Goal: Transaction & Acquisition: Purchase product/service

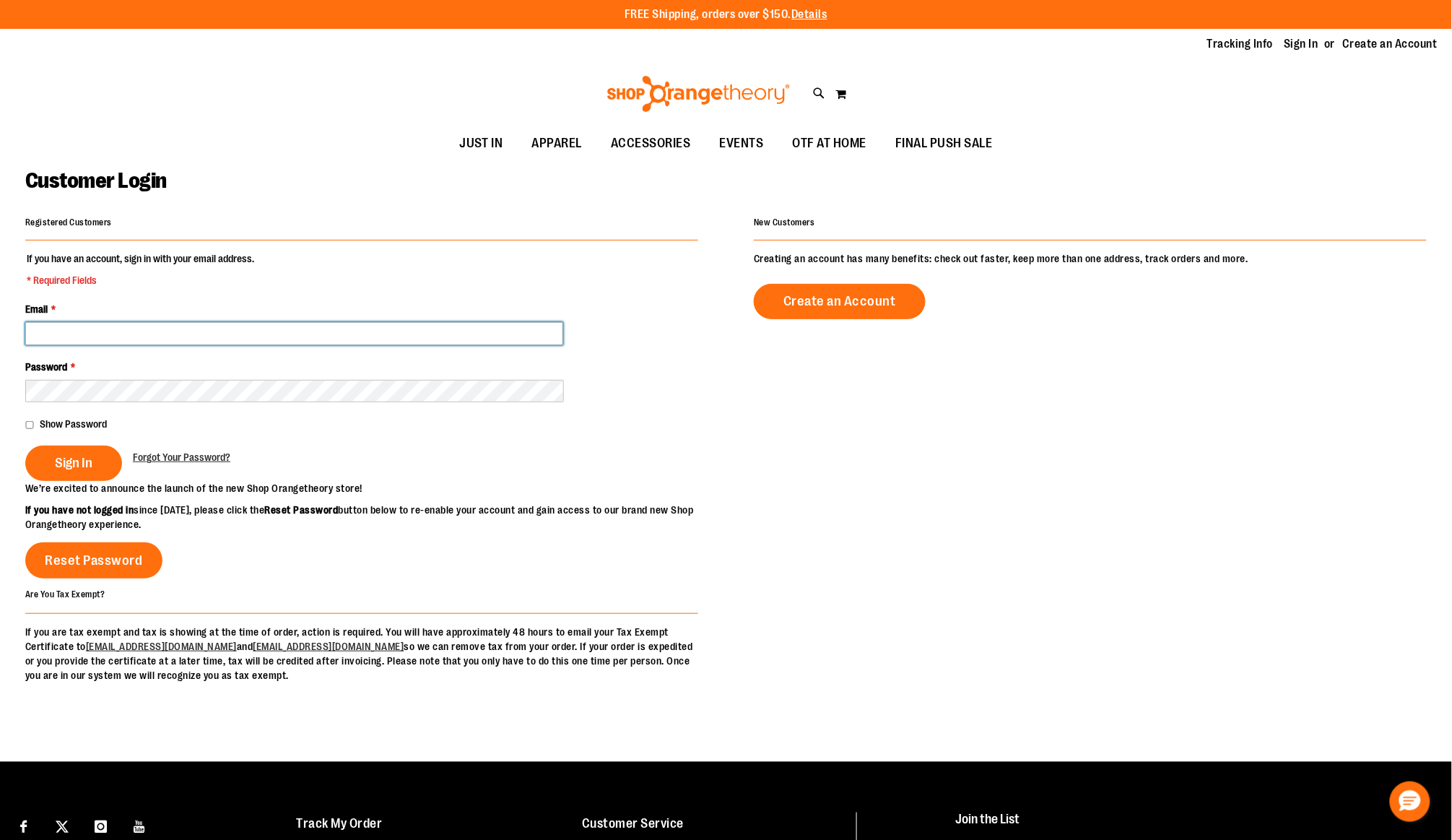
type input "**********"
click at [78, 459] on span "Sign In" at bounding box center [74, 463] width 37 height 16
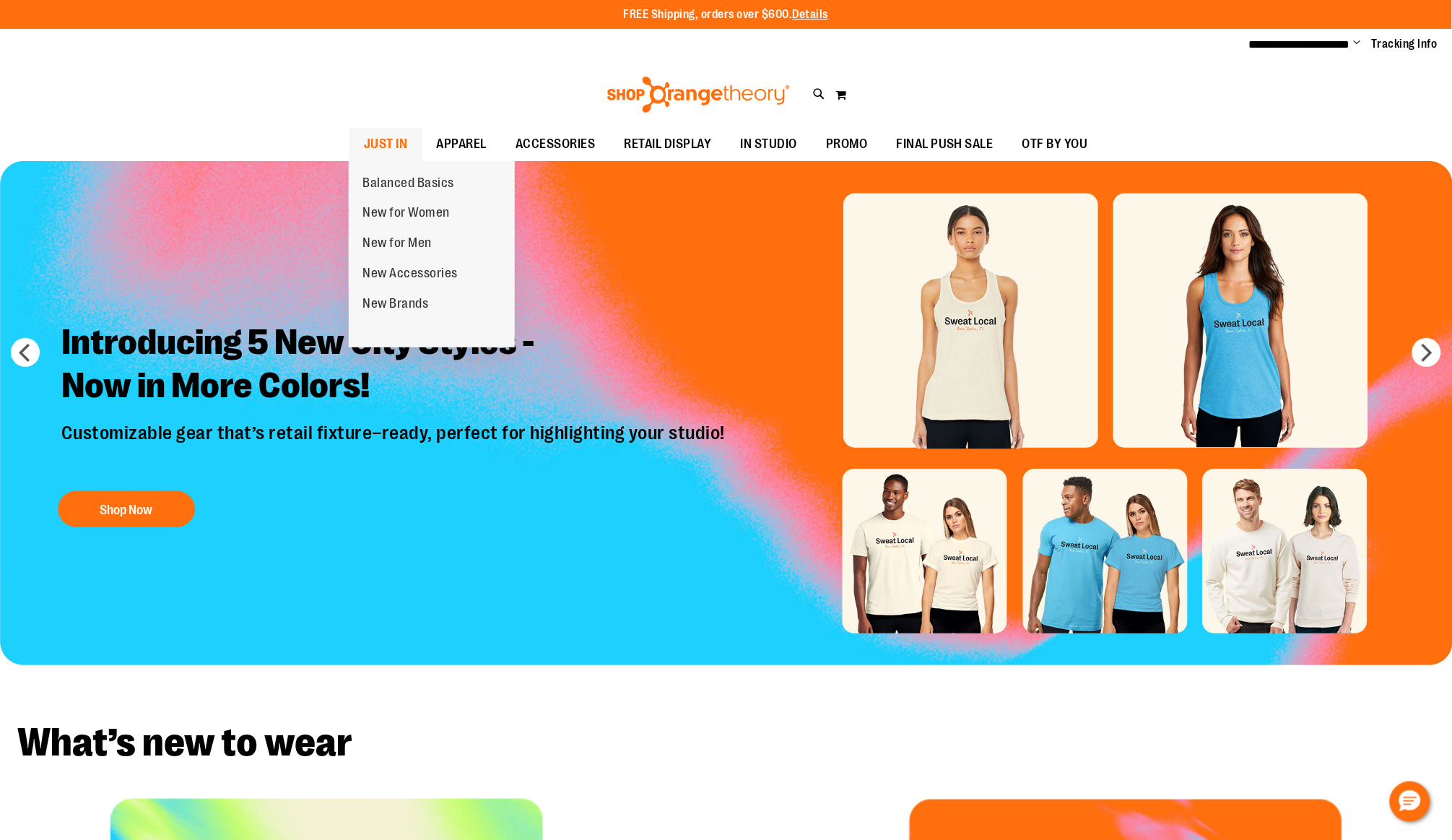
click at [381, 136] on span "JUST IN" at bounding box center [386, 144] width 44 height 32
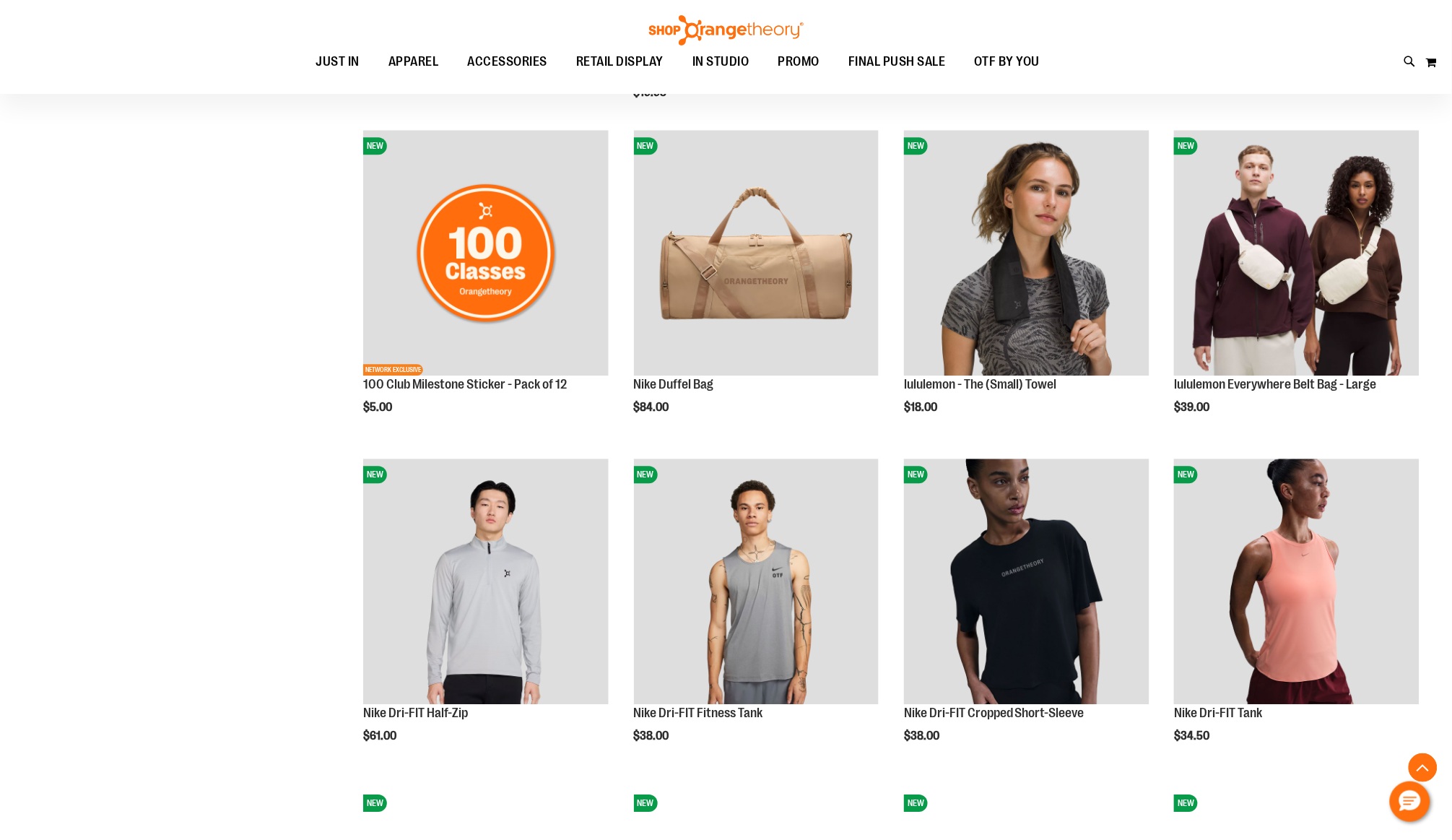
scroll to position [1154, 0]
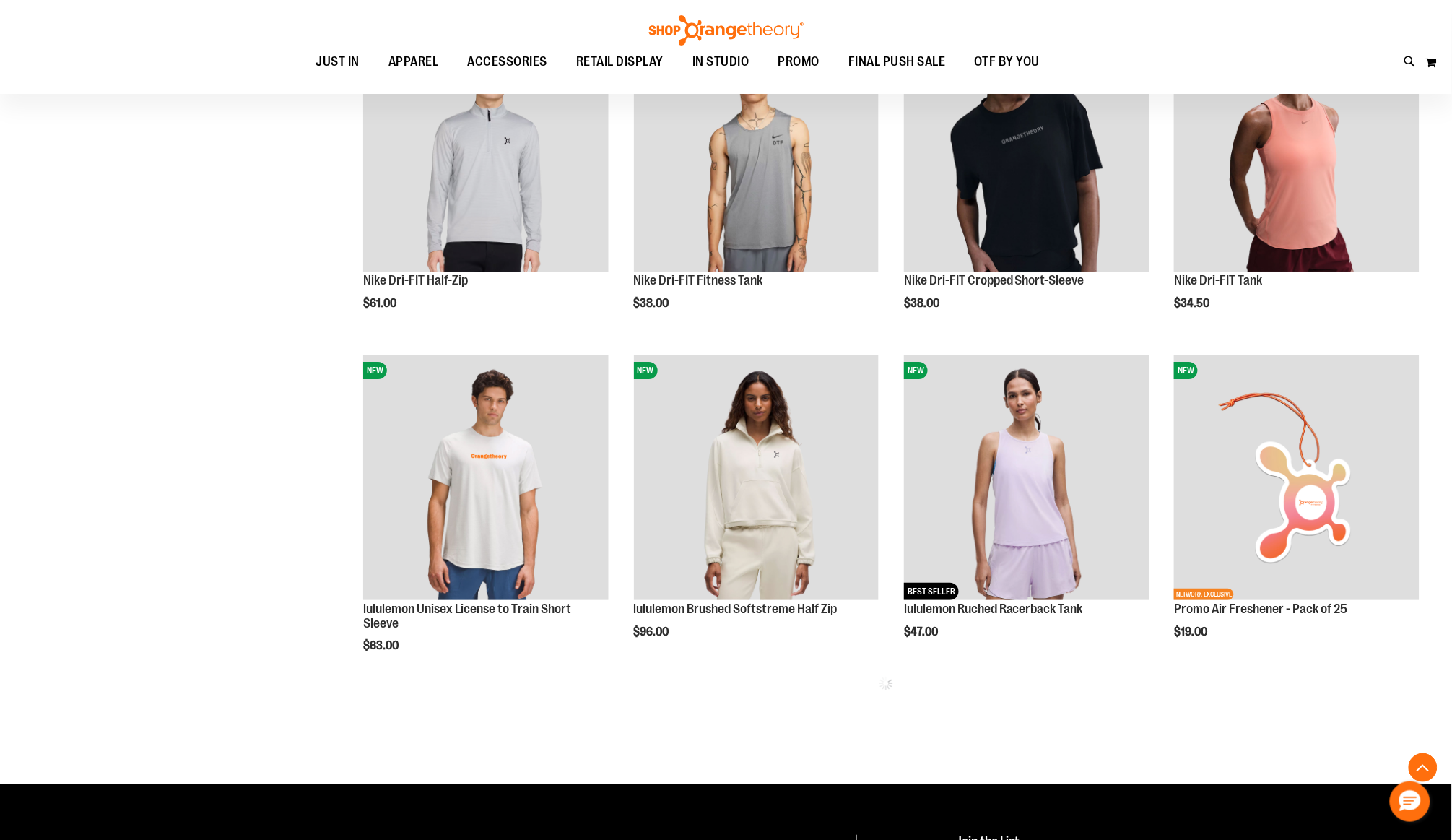
scroll to position [1627, 0]
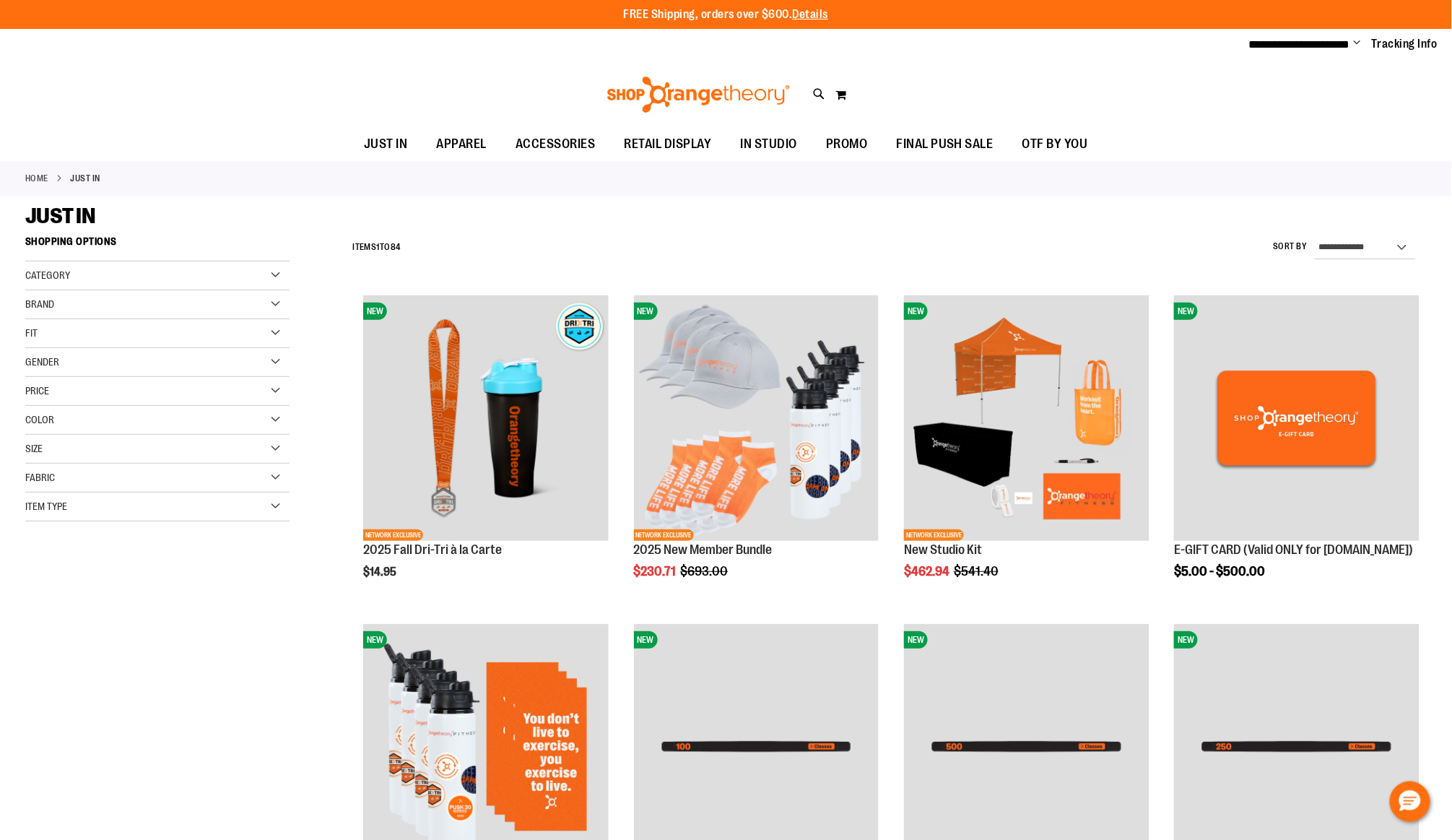
click at [145, 272] on div "Category" at bounding box center [157, 276] width 264 height 29
